Goal: Information Seeking & Learning: Learn about a topic

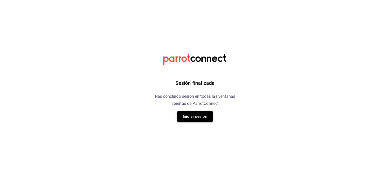
click at [194, 114] on button "Iniciar sesión" at bounding box center [195, 116] width 36 height 11
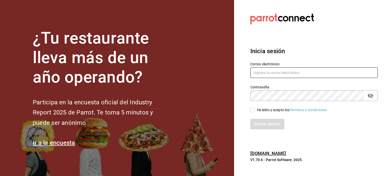
click at [284, 77] on input "text" at bounding box center [313, 72] width 127 height 11
type input "[EMAIL_ADDRESS][DOMAIN_NAME]"
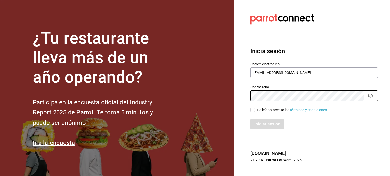
click at [251, 108] on label "He leído y acepto los Términos y condiciones." at bounding box center [289, 110] width 78 height 5
click at [251, 108] on input "He leído y acepto los Términos y condiciones." at bounding box center [252, 110] width 5 height 5
checkbox input "true"
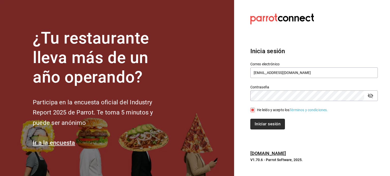
click at [255, 123] on button "Iniciar sesión" at bounding box center [267, 124] width 35 height 11
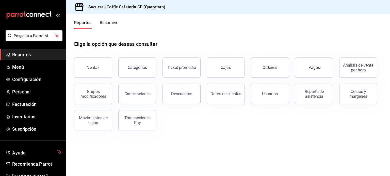
click at [186, 142] on main "Elige la opción que deseas consultar Ventas Categorías Ticket promedio Cajas Ór…" at bounding box center [228, 102] width 324 height 147
click at [91, 71] on button "Ventas" at bounding box center [93, 68] width 38 height 20
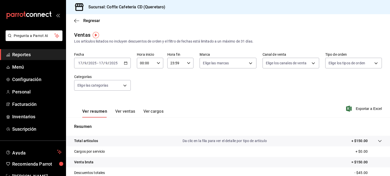
click at [125, 62] on \(Stroke\) "button" at bounding box center [125, 63] width 3 height 3
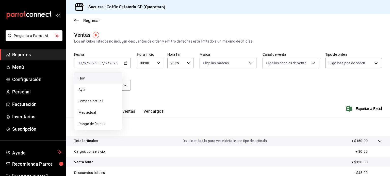
click at [101, 80] on span "Hoy" at bounding box center [97, 78] width 39 height 5
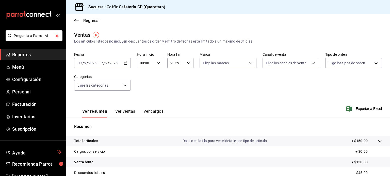
click at [125, 62] on icon "button" at bounding box center [126, 63] width 4 height 4
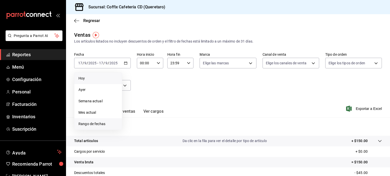
click at [94, 122] on span "Rango de fechas" at bounding box center [97, 124] width 39 height 5
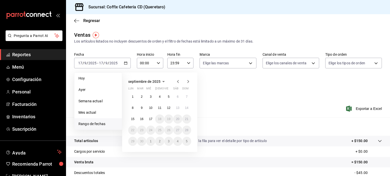
click at [178, 80] on icon "button" at bounding box center [178, 82] width 6 height 6
click at [176, 80] on icon "button" at bounding box center [178, 82] width 6 height 6
click at [186, 82] on icon "button" at bounding box center [188, 83] width 6 height 6
click at [171, 95] on button "1" at bounding box center [168, 96] width 9 height 9
click at [169, 139] on button "29" at bounding box center [168, 141] width 9 height 9
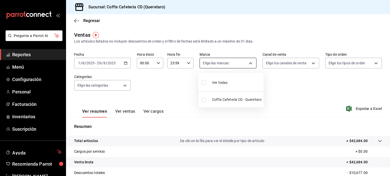
click at [223, 67] on body "Pregunta a Parrot AI Reportes Menú Configuración Personal Facturación Inventari…" at bounding box center [195, 88] width 390 height 176
click at [227, 101] on span "Coffix Cafetería CD - Queretaro" at bounding box center [236, 99] width 49 height 5
type input "37354d35-c50e-40a0-a17c-a16cf0c68ffe"
checkbox input "true"
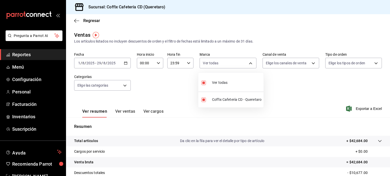
click at [285, 65] on div at bounding box center [195, 88] width 390 height 176
click at [282, 64] on body "Pregunta a Parrot AI Reportes Menú Configuración Personal Facturación Inventari…" at bounding box center [195, 88] width 390 height 176
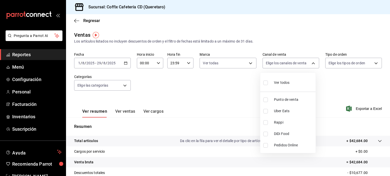
click at [278, 109] on span "Uber Eats" at bounding box center [294, 111] width 40 height 5
type input "UBER_EATS"
checkbox input "true"
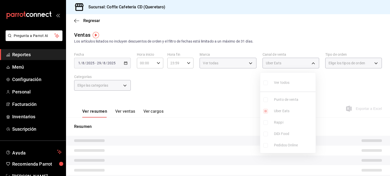
click at [277, 120] on span "Rappi" at bounding box center [294, 122] width 40 height 5
type input "UBER_EATS,RAPPI"
checkbox input "true"
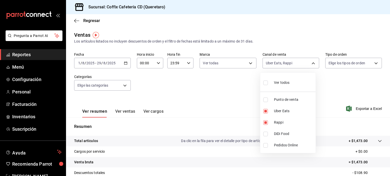
click at [323, 94] on div at bounding box center [195, 88] width 390 height 176
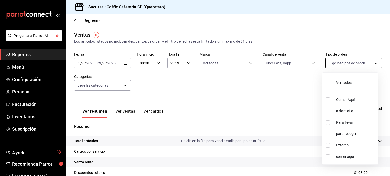
click at [344, 60] on body "Pregunta a Parrot AI Reportes Menú Configuración Personal Facturación Inventari…" at bounding box center [195, 88] width 390 height 176
click at [330, 85] on label at bounding box center [328, 82] width 7 height 7
click at [330, 85] on input "checkbox" at bounding box center [327, 83] width 5 height 5
checkbox input "false"
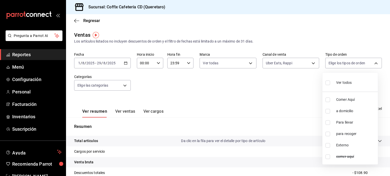
checkbox input "false"
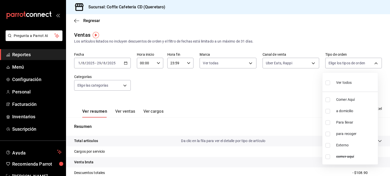
click at [332, 84] on div "Ver todos" at bounding box center [338, 82] width 26 height 11
type input "748b6f25-b4dc-469a-9b62-96d78e2864b9,9db6a2d5-692f-409a-b65a-f97a98f224bd,6bd4c…"
checkbox input "true"
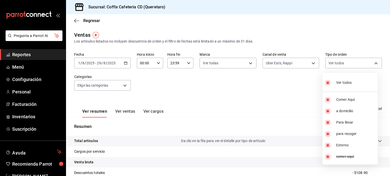
checkbox input "true"
click at [188, 119] on div at bounding box center [195, 88] width 390 height 176
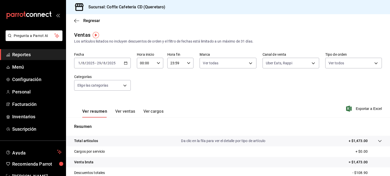
click at [128, 116] on button "Ver ventas" at bounding box center [125, 113] width 20 height 9
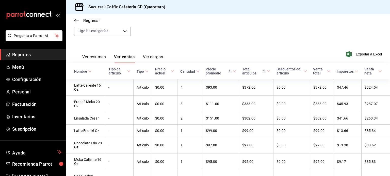
scroll to position [55, 0]
click at [155, 57] on button "Ver cargos" at bounding box center [153, 58] width 20 height 9
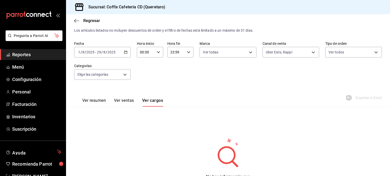
scroll to position [37, 0]
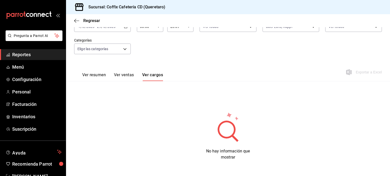
click at [124, 78] on button "Ver ventas" at bounding box center [124, 77] width 20 height 9
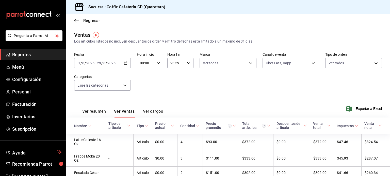
click at [90, 24] on div "Regresar" at bounding box center [228, 20] width 324 height 13
click at [85, 18] on span "Regresar" at bounding box center [91, 20] width 17 height 5
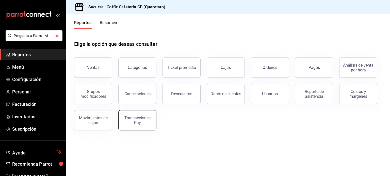
click at [140, 120] on div "Transacciones Pay" at bounding box center [137, 121] width 31 height 10
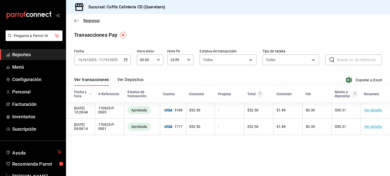
click at [90, 22] on span "Regresar" at bounding box center [91, 20] width 17 height 5
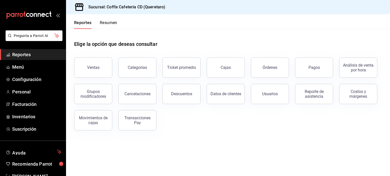
click at [196, 125] on div "Ventas Categorías Ticket promedio Cajas Órdenes Pagos Análisis de venta por hor…" at bounding box center [225, 90] width 314 height 79
click at [237, 161] on main "Elige la opción que deseas consultar Ventas Categorías Ticket promedio Cajas Ór…" at bounding box center [228, 102] width 324 height 147
click at [129, 120] on div "Transacciones Pay" at bounding box center [137, 121] width 31 height 10
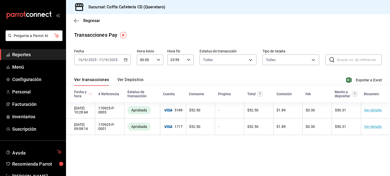
click at [127, 60] on icon "button" at bounding box center [126, 60] width 4 height 4
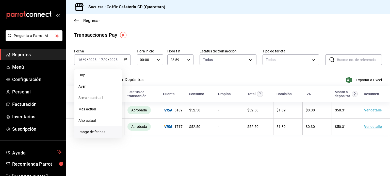
click at [97, 134] on span "Rango de fechas" at bounding box center [97, 132] width 39 height 5
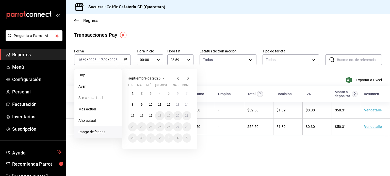
click at [178, 79] on icon "button" at bounding box center [178, 78] width 2 height 3
click at [169, 94] on button "1" at bounding box center [168, 93] width 9 height 9
click at [169, 139] on abbr "29" at bounding box center [168, 138] width 3 height 4
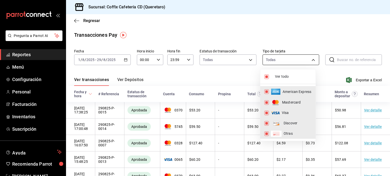
click at [283, 61] on body "Pregunta a Parrot AI Reportes Menú Configuración Personal Facturación Inventari…" at bounding box center [195, 88] width 390 height 176
click at [229, 65] on div at bounding box center [195, 88] width 390 height 176
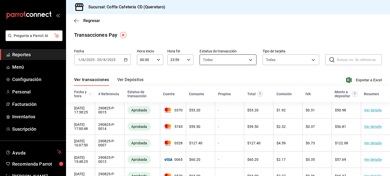
click at [222, 57] on body "Pregunta a Parrot AI Reportes Menú Configuración Personal Facturación Inventari…" at bounding box center [195, 88] width 390 height 176
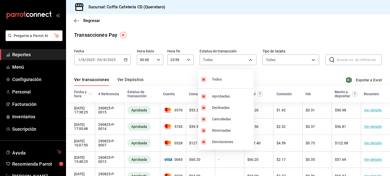
click at [282, 73] on div at bounding box center [195, 88] width 390 height 176
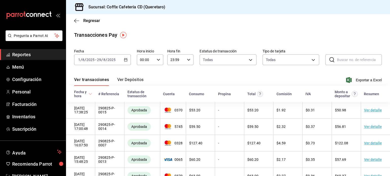
click at [128, 81] on button "Ver Depósitos" at bounding box center [130, 81] width 26 height 9
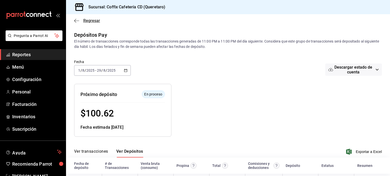
click at [88, 20] on span "Regresar" at bounding box center [91, 20] width 17 height 5
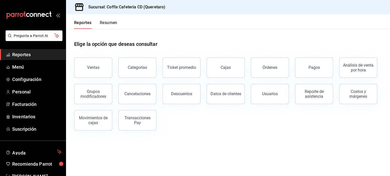
click at [200, 51] on div "Ticket promedio" at bounding box center [178, 64] width 44 height 26
click at [311, 65] on button "Pagos" at bounding box center [314, 68] width 38 height 20
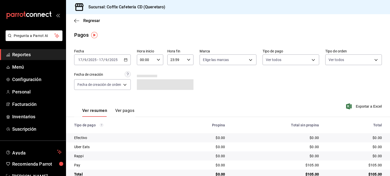
click at [118, 111] on button "Ver pagos" at bounding box center [124, 112] width 19 height 9
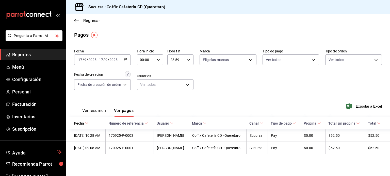
click at [126, 62] on icon "button" at bounding box center [126, 60] width 4 height 4
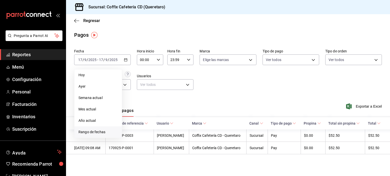
click at [94, 133] on span "Rango de fechas" at bounding box center [97, 132] width 39 height 5
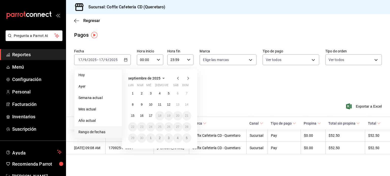
click at [179, 78] on icon "button" at bounding box center [178, 78] width 6 height 6
click at [166, 95] on button "1" at bounding box center [168, 93] width 9 height 9
click at [169, 139] on abbr "29" at bounding box center [168, 138] width 3 height 4
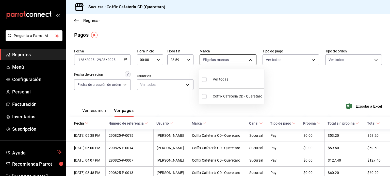
click at [250, 59] on body "Pregunta a Parrot AI Reportes Menú Configuración Personal Facturación Inventari…" at bounding box center [195, 88] width 390 height 176
click at [222, 95] on span "Coffix Cafetería CD - Queretaro" at bounding box center [237, 96] width 49 height 5
type input "37354d35-c50e-40a0-a17c-a16cf0c68ffe"
checkbox input "true"
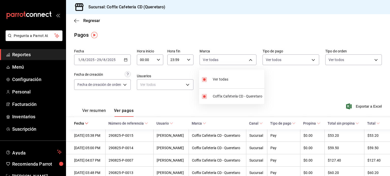
click at [284, 59] on div at bounding box center [195, 88] width 390 height 176
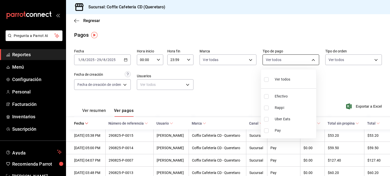
click at [288, 62] on body "Pregunta a Parrot AI Reportes Menú Configuración Personal Facturación Inventari…" at bounding box center [195, 88] width 390 height 176
click at [283, 108] on span "Rappi" at bounding box center [293, 107] width 39 height 5
type input "731d3e60-dbe3-4b64-80ed-d6a687cb12eb"
checkbox input "true"
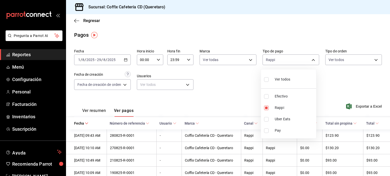
click at [283, 122] on li "Uber Eats" at bounding box center [288, 119] width 55 height 11
type input "731d3e60-dbe3-4b64-80ed-d6a687cb12eb,9fbfa05b-5dcf-46c2-8069-dae15e3846e3"
checkbox input "true"
click at [325, 89] on div at bounding box center [195, 88] width 390 height 176
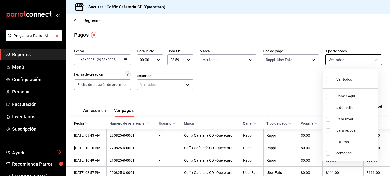
click at [344, 61] on body "Pregunta a Parrot AI Reportes Menú Configuración Personal Facturación Inventari…" at bounding box center [195, 88] width 390 height 176
click at [339, 78] on span "Ver todos" at bounding box center [343, 79] width 15 height 5
type input "748b6f25-b4dc-469a-9b62-96d78e2864b9,9db6a2d5-692f-409a-b65a-f97a98f224bd,6bd4c…"
checkbox input "true"
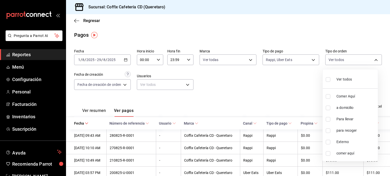
checkbox input "true"
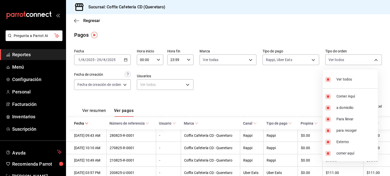
click at [292, 98] on div at bounding box center [195, 88] width 390 height 176
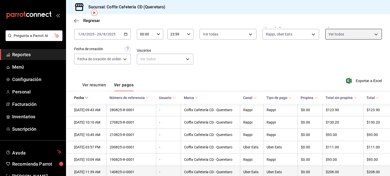
scroll to position [22, 0]
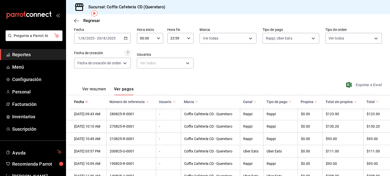
click at [357, 82] on span "Exportar a Excel" at bounding box center [364, 85] width 35 height 6
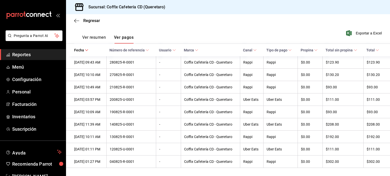
scroll to position [75, 0]
click at [16, 89] on span "Personal" at bounding box center [36, 92] width 49 height 7
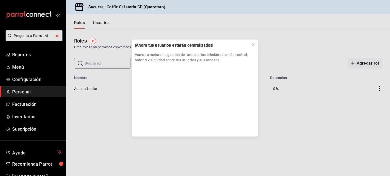
click at [251, 45] on icon at bounding box center [253, 45] width 4 height 4
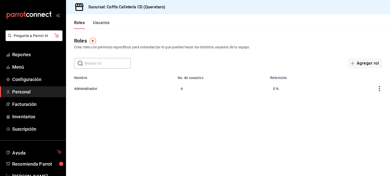
click at [377, 86] on td at bounding box center [362, 89] width 56 height 18
click at [380, 92] on td at bounding box center [362, 89] width 56 height 18
click at [378, 92] on td at bounding box center [362, 89] width 56 height 18
click at [379, 86] on icon "actions" at bounding box center [378, 88] width 5 height 5
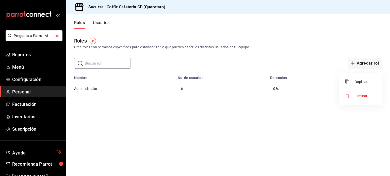
click at [292, 93] on div at bounding box center [195, 88] width 390 height 176
click at [104, 21] on button "Usuarios" at bounding box center [101, 24] width 17 height 9
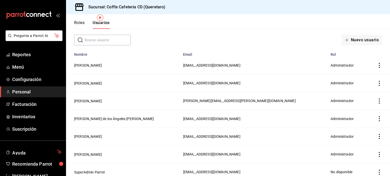
scroll to position [28, 0]
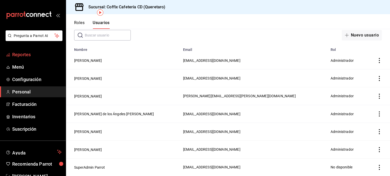
click at [31, 55] on span "Reportes" at bounding box center [36, 54] width 49 height 7
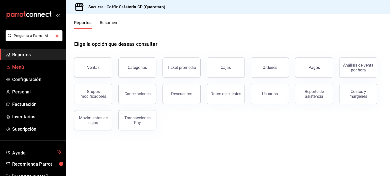
click at [28, 65] on span "Menú" at bounding box center [36, 67] width 49 height 7
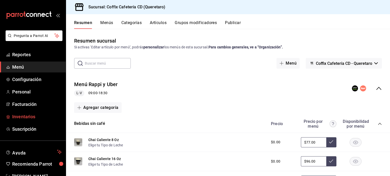
click at [29, 119] on span "Inventarios" at bounding box center [36, 116] width 49 height 7
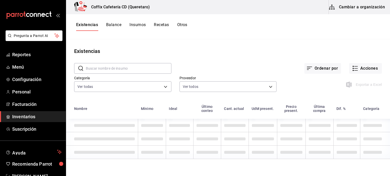
click at [115, 28] on button "Balance" at bounding box center [113, 26] width 15 height 9
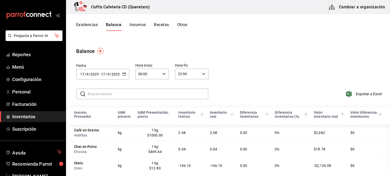
click at [139, 21] on div "Existencias Balance Insumos Recetas Otros" at bounding box center [228, 26] width 324 height 25
click at [136, 27] on button "Insumos" at bounding box center [137, 26] width 16 height 9
